Goal: Task Accomplishment & Management: Use online tool/utility

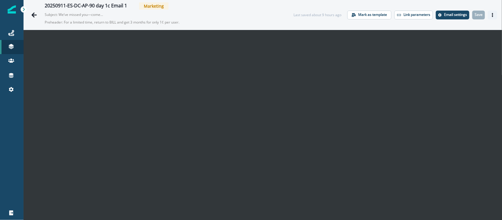
click at [491, 15] on button "Actions" at bounding box center [492, 15] width 9 height 9
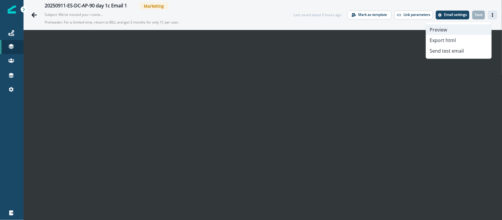
click at [457, 27] on button "Preview" at bounding box center [458, 29] width 65 height 11
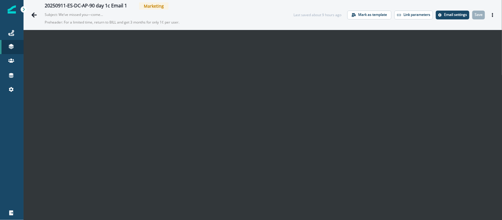
scroll to position [9, 0]
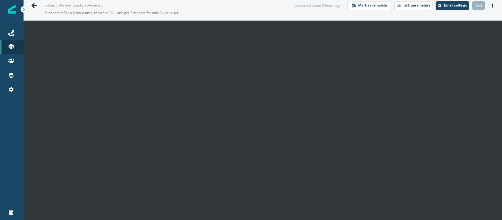
click at [494, 7] on div "20250911-ES-DC-AP-90 day 1c Email 1 Marketing Subject: We’ve missed you—come ba…" at bounding box center [263, 6] width 478 height 30
click at [491, 5] on icon "Actions" at bounding box center [493, 6] width 4 height 4
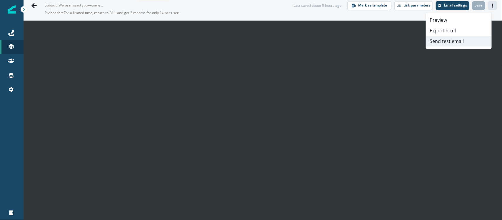
click at [452, 43] on button "Send test email" at bounding box center [458, 41] width 65 height 11
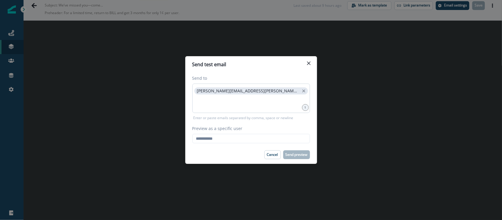
click at [266, 96] on div "nidhi.singh@hq.bill.com" at bounding box center [251, 98] width 118 height 29
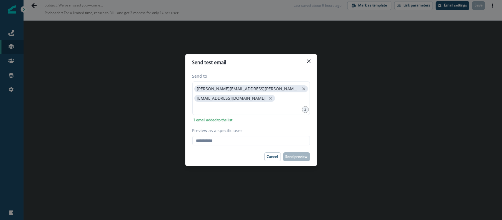
click at [260, 131] on label "Preview as a specific user" at bounding box center [249, 130] width 114 height 6
click at [260, 136] on input "Preview as a specific user" at bounding box center [251, 140] width 118 height 9
click at [259, 136] on input "Preview as a specific user" at bounding box center [251, 140] width 118 height 9
paste input "**********"
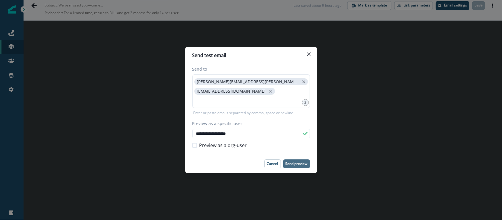
type input "**********"
click at [300, 161] on button "Send preview" at bounding box center [296, 163] width 27 height 9
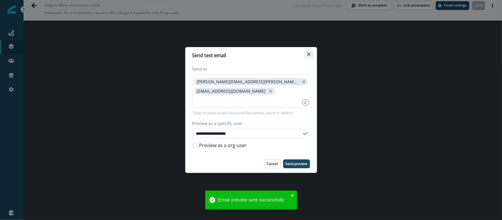
click at [309, 55] on icon "Close" at bounding box center [309, 54] width 4 height 4
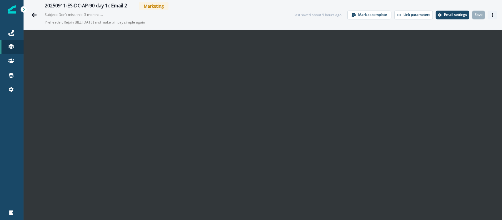
click at [492, 13] on icon "Actions" at bounding box center [492, 15] width 1 height 4
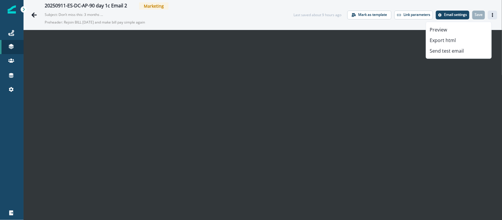
click at [460, 24] on div "Preview Export html Send test email" at bounding box center [459, 40] width 66 height 37
click at [459, 25] on button "Preview" at bounding box center [458, 29] width 65 height 11
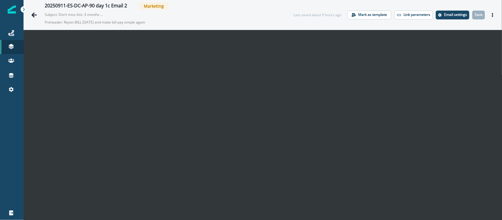
scroll to position [9, 0]
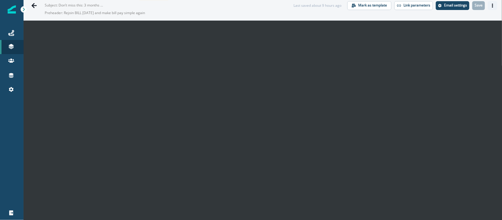
click at [491, 4] on icon "Actions" at bounding box center [493, 6] width 4 height 4
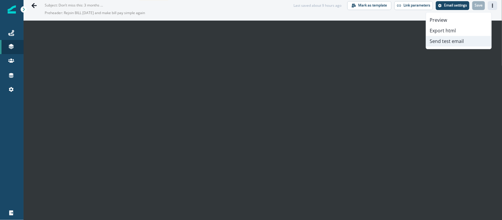
click at [457, 40] on button "Send test email" at bounding box center [458, 41] width 65 height 11
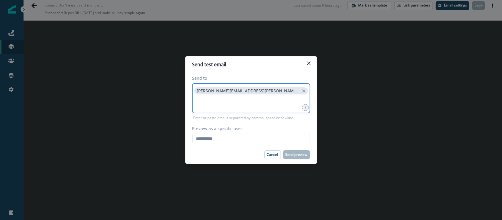
click at [274, 99] on input at bounding box center [251, 103] width 116 height 12
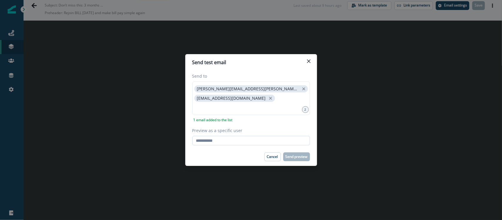
click at [242, 138] on input "Preview as a specific user" at bounding box center [251, 140] width 118 height 9
paste input "**********"
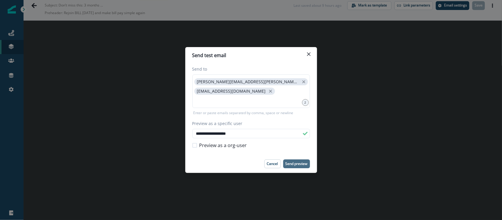
type input "**********"
click at [293, 166] on p "Send preview" at bounding box center [297, 164] width 22 height 4
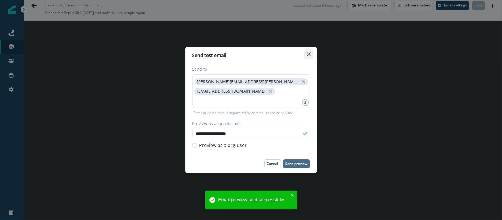
click at [309, 55] on icon "Close" at bounding box center [309, 54] width 4 height 4
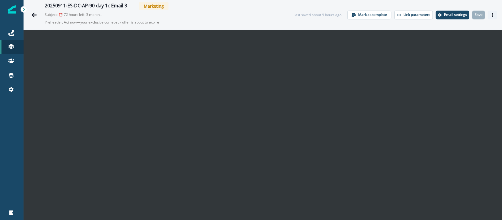
click at [488, 12] on button "Actions" at bounding box center [492, 15] width 9 height 9
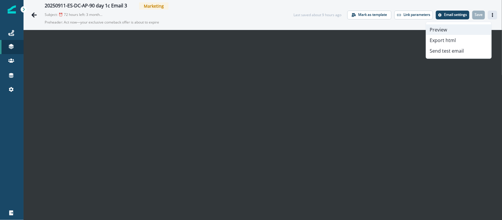
click at [448, 30] on button "Preview" at bounding box center [458, 29] width 65 height 11
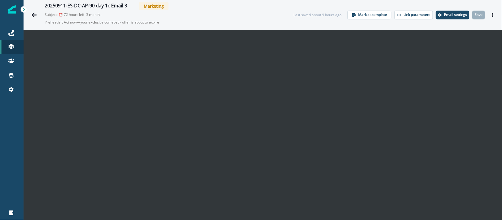
scroll to position [9, 0]
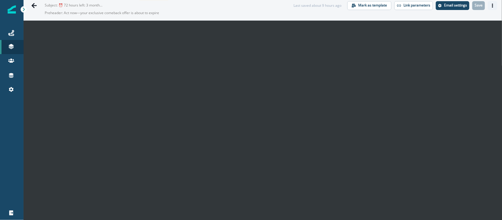
click at [491, 6] on icon "Actions" at bounding box center [493, 6] width 4 height 4
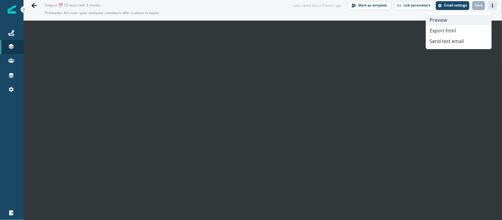
click at [447, 20] on button "Preview" at bounding box center [458, 20] width 65 height 11
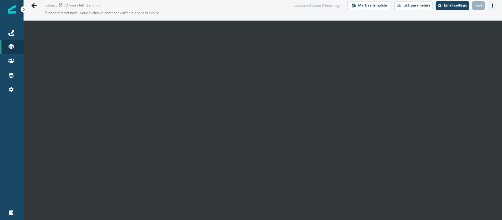
click at [490, 5] on button "Actions" at bounding box center [492, 5] width 9 height 9
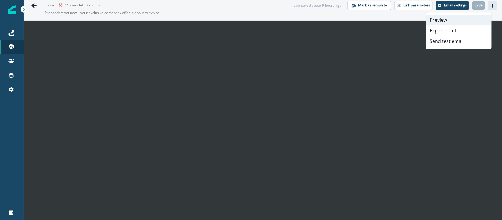
click at [463, 15] on button "Preview" at bounding box center [458, 20] width 65 height 11
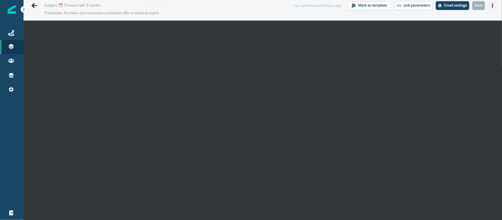
click at [489, 8] on button "Actions" at bounding box center [492, 5] width 9 height 9
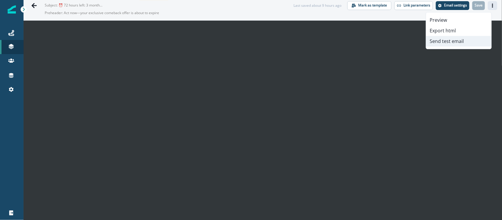
click at [444, 40] on button "Send test email" at bounding box center [458, 41] width 65 height 11
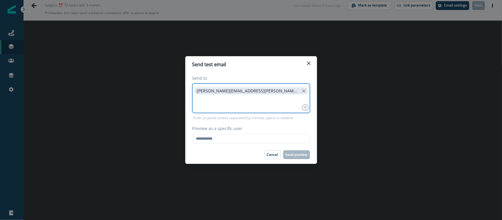
click at [229, 99] on input at bounding box center [251, 103] width 116 height 12
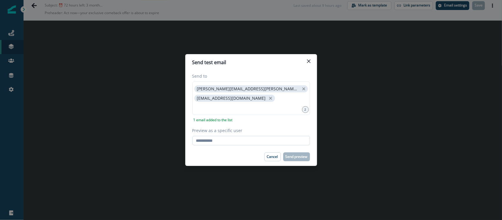
click at [230, 139] on input "Preview as a specific user" at bounding box center [251, 140] width 118 height 9
paste input "**********"
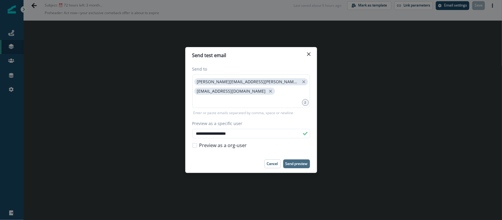
type input "**********"
click at [293, 162] on p "Send preview" at bounding box center [297, 164] width 22 height 4
click at [275, 166] on p "Cancel" at bounding box center [272, 164] width 11 height 4
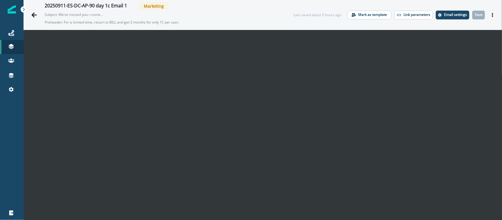
click at [83, 14] on p "Subject: We’ve missed you—come back for just 1¢ 🌟" at bounding box center [74, 14] width 59 height 8
drag, startPoint x: 58, startPoint y: 15, endPoint x: 65, endPoint y: 14, distance: 7.4
click at [61, 15] on p "Subject: We’ve missed you—come back for just 1¢ 🌟" at bounding box center [74, 14] width 59 height 8
drag, startPoint x: 65, startPoint y: 14, endPoint x: 69, endPoint y: 14, distance: 3.2
click at [69, 14] on p "Subject: We’ve missed you—come back for just 1¢ 🌟" at bounding box center [74, 14] width 59 height 8
